Goal: Information Seeking & Learning: Learn about a topic

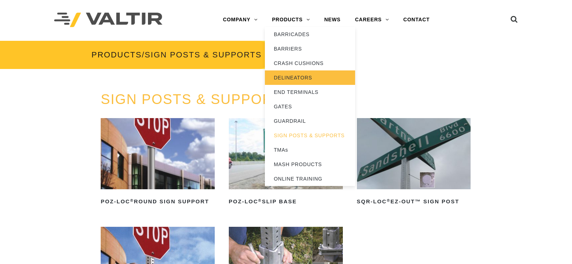
click at [290, 79] on link "DELINEATORS" at bounding box center [310, 77] width 90 height 14
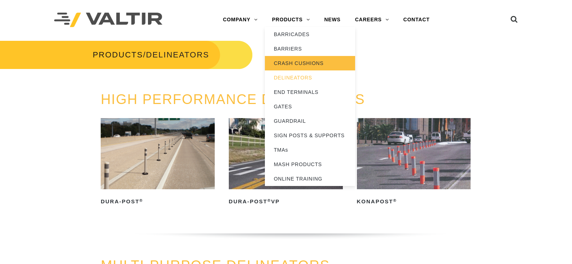
click at [289, 60] on link "CRASH CUSHIONS" at bounding box center [310, 63] width 90 height 14
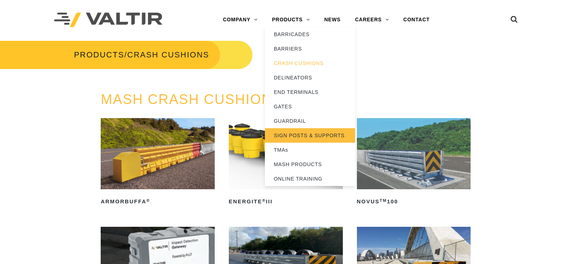
click at [299, 133] on link "SIGN POSTS & SUPPORTS" at bounding box center [310, 135] width 90 height 14
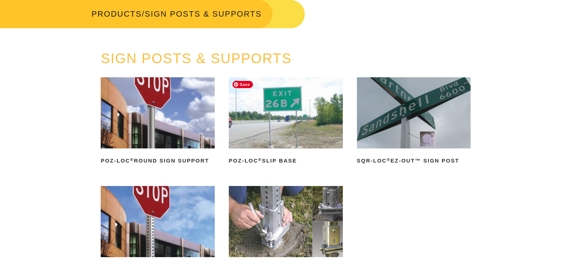
scroll to position [36, 0]
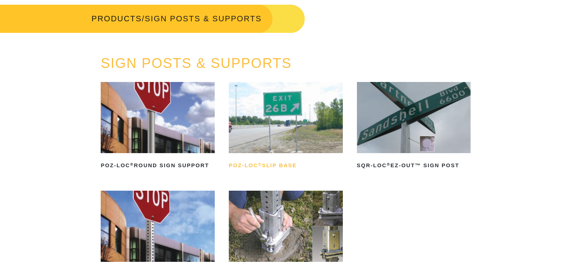
click at [274, 162] on h2 "POZ-LOC ® Slip Base" at bounding box center [286, 165] width 114 height 12
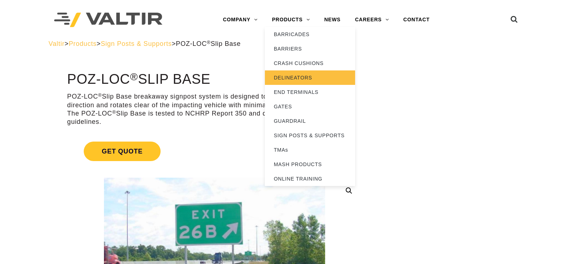
click at [291, 74] on link "DELINEATORS" at bounding box center [310, 77] width 90 height 14
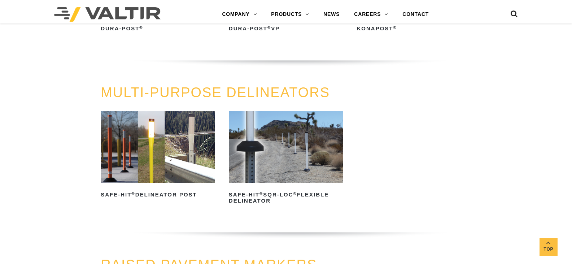
scroll to position [172, 0]
click at [167, 192] on h2 "Safe-Hit ® Delineator Post" at bounding box center [158, 195] width 114 height 12
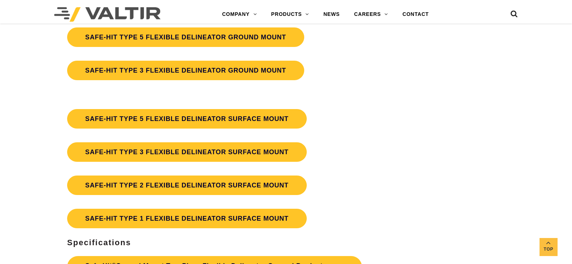
scroll to position [2092, 0]
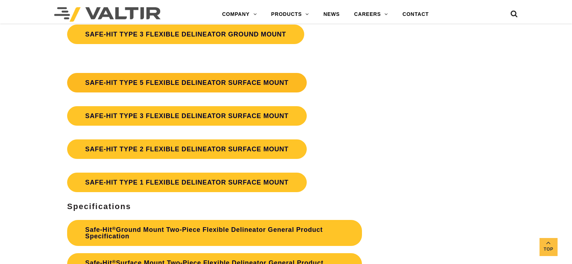
click at [182, 81] on link "SAFE-HIT TYPE 5 FLEXIBLE DELINEATOR SURFACE MOUNT" at bounding box center [186, 82] width 239 height 19
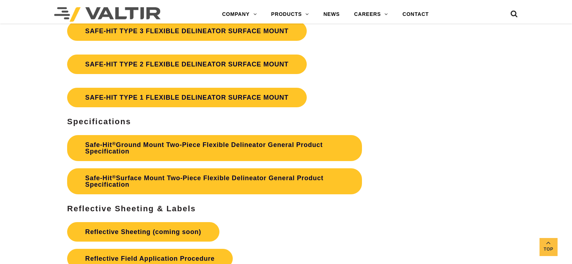
scroll to position [2164, 0]
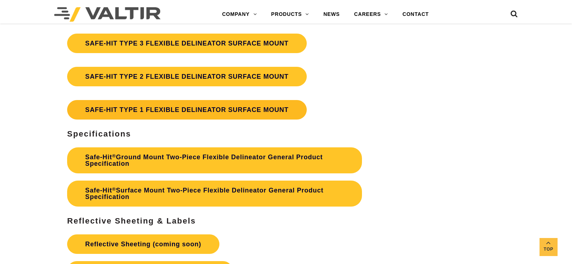
click at [252, 113] on link "SAFE-HIT TYPE 1 FLEXIBLE DELINEATOR SURFACE MOUNT" at bounding box center [186, 109] width 239 height 19
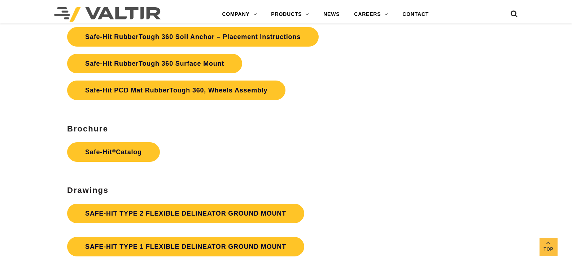
scroll to position [1804, 0]
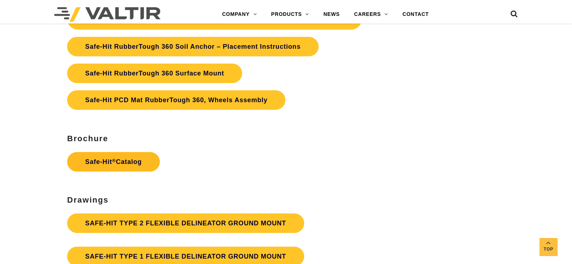
click at [98, 156] on link "Safe-Hit ® Catalog" at bounding box center [113, 161] width 93 height 19
